Goal: Find specific page/section: Find specific page/section

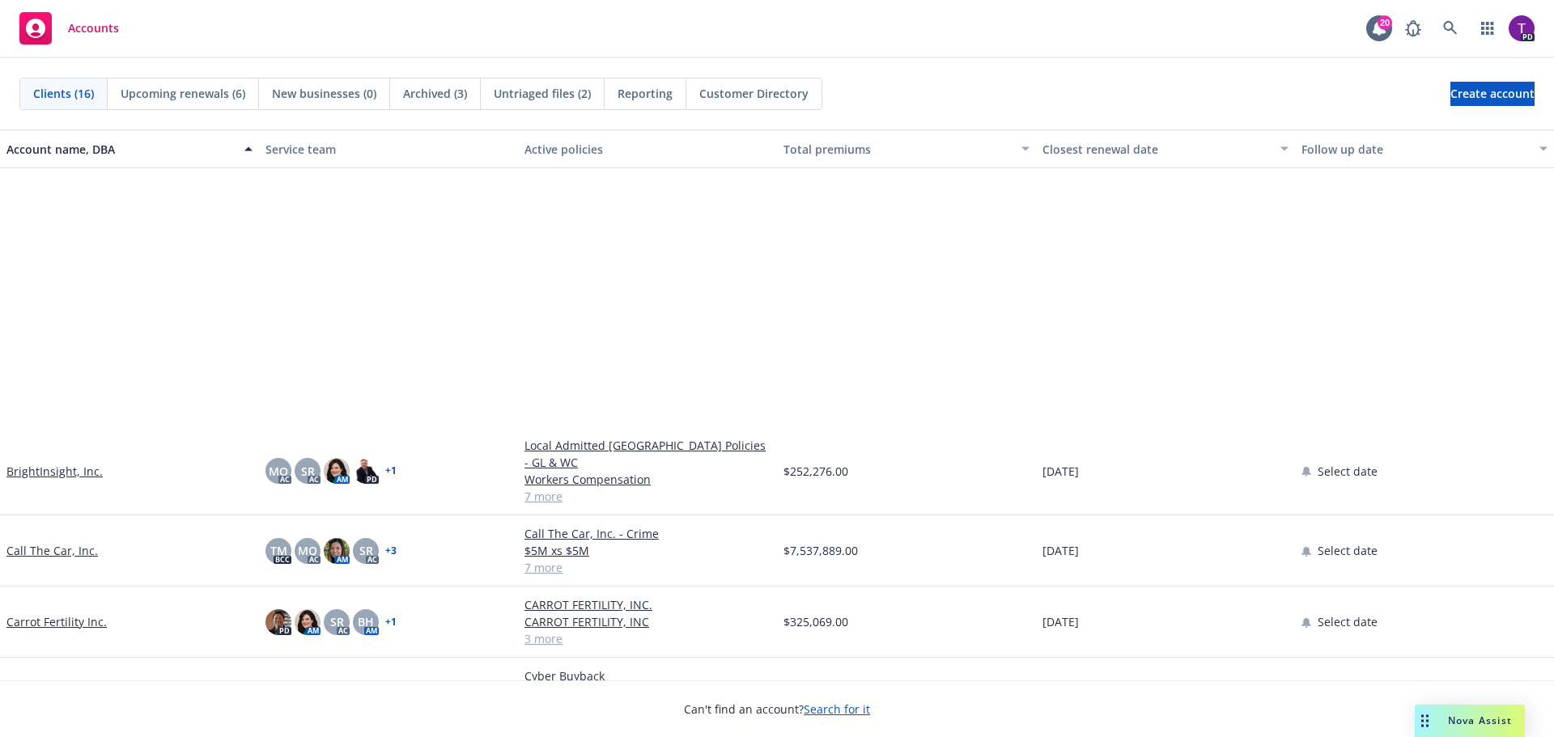
scroll to position [405, 0]
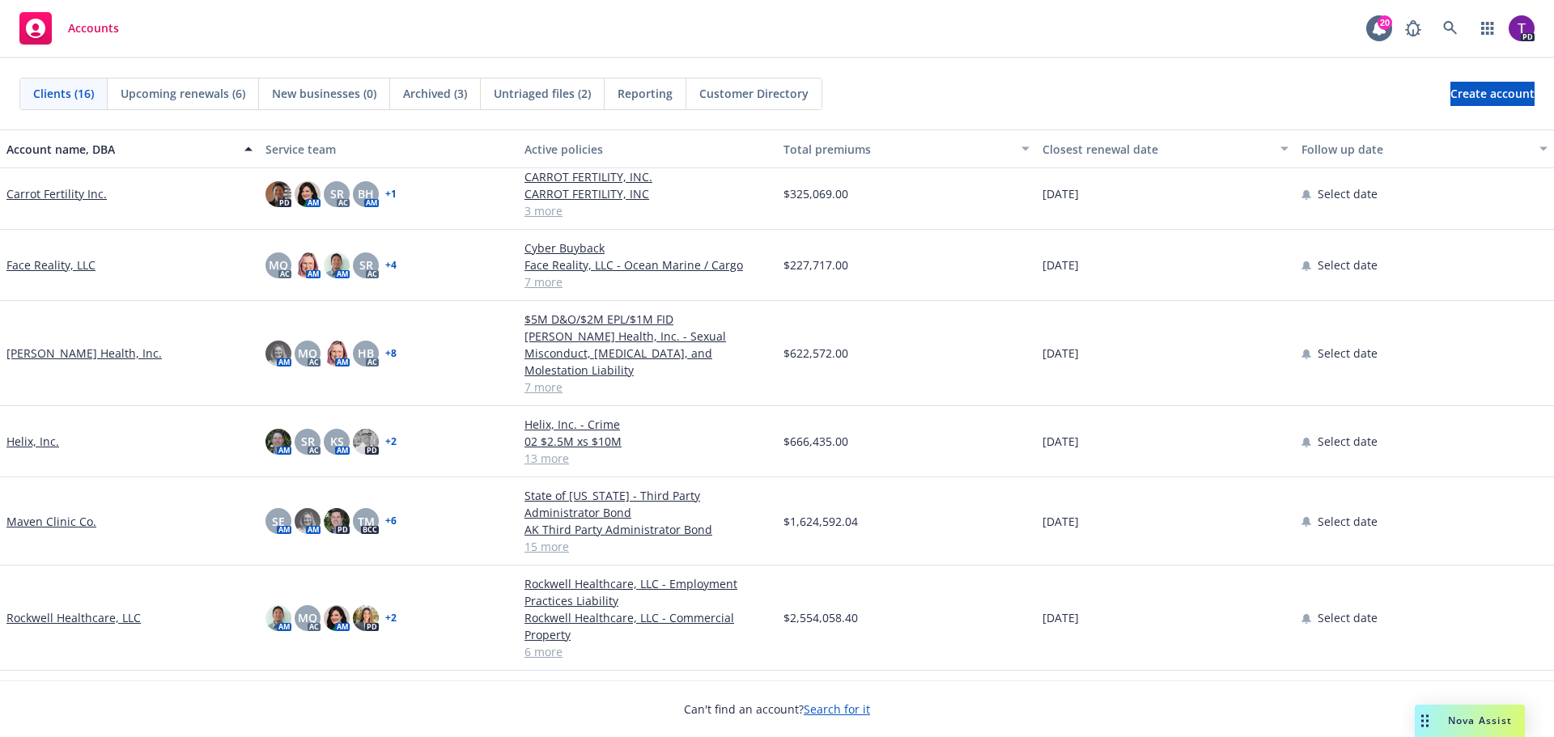
click at [74, 346] on link "[PERSON_NAME] Health, Inc." at bounding box center [83, 353] width 155 height 17
